Goal: Navigation & Orientation: Understand site structure

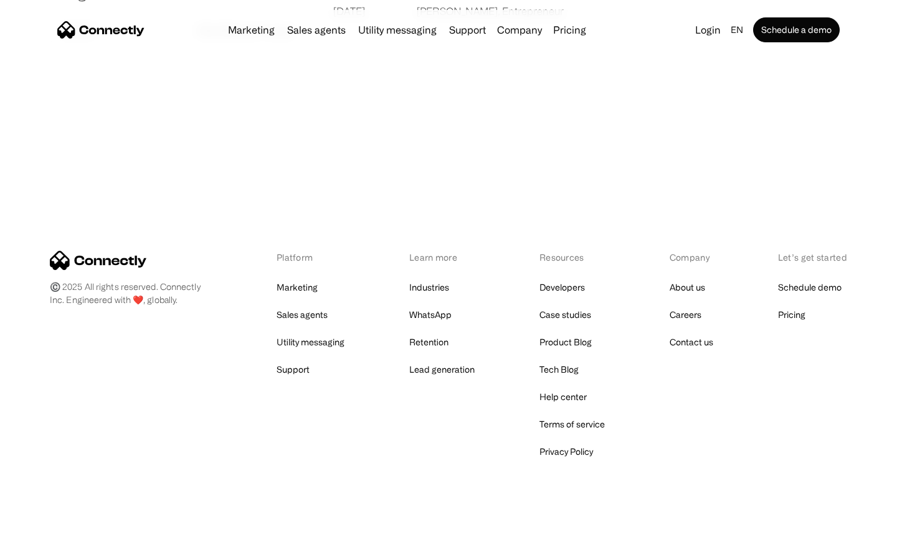
scroll to position [2392, 0]
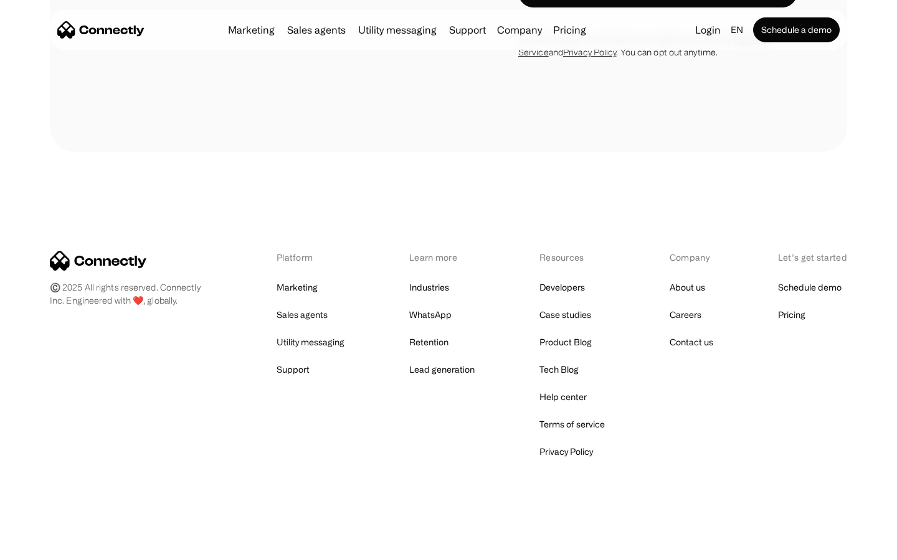
scroll to position [3529, 0]
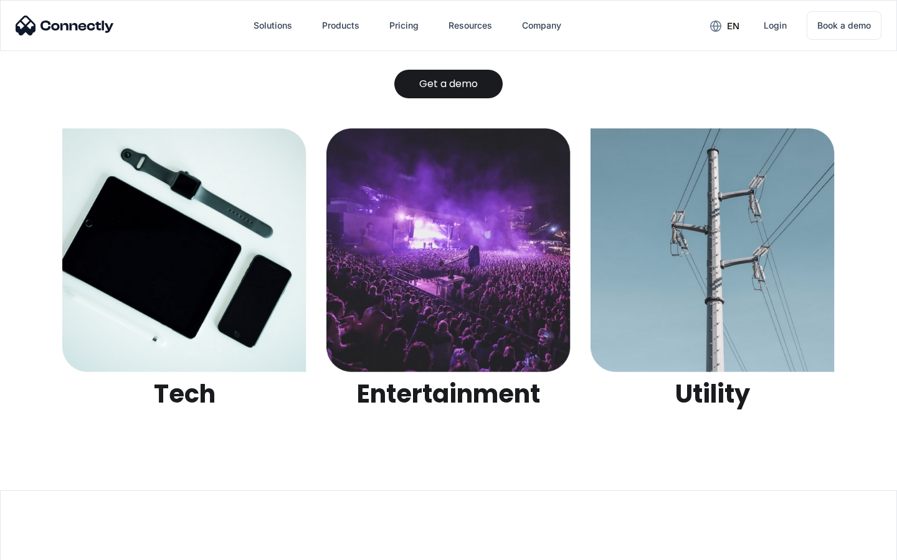
scroll to position [3928, 0]
